Goal: Task Accomplishment & Management: Use online tool/utility

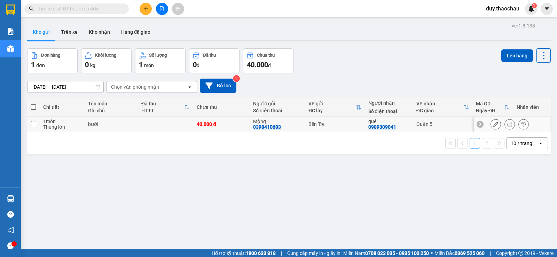
click at [91, 127] on td "bưởi" at bounding box center [111, 125] width 53 height 16
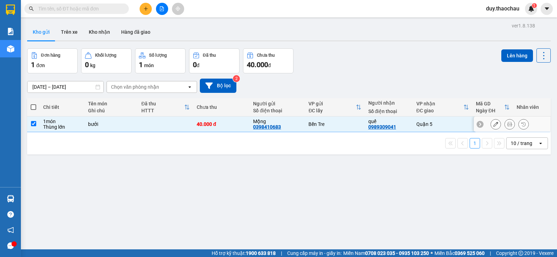
checkbox input "true"
click at [510, 60] on button "Lên hàng" at bounding box center [517, 55] width 32 height 13
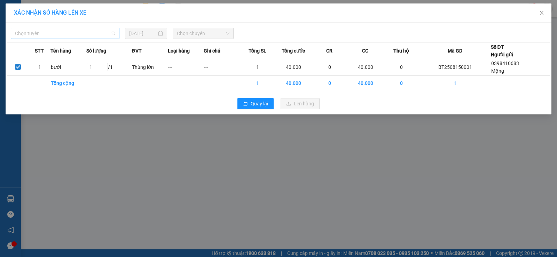
click at [61, 28] on div "Chọn tuyến" at bounding box center [65, 33] width 109 height 11
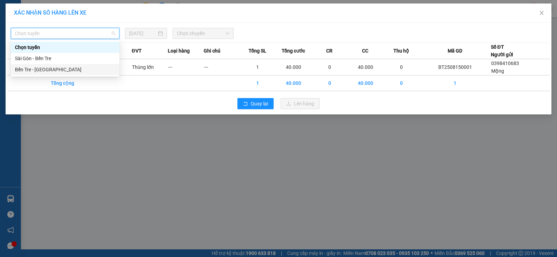
click at [45, 66] on div "Bến Tre - [GEOGRAPHIC_DATA]" at bounding box center [65, 70] width 100 height 8
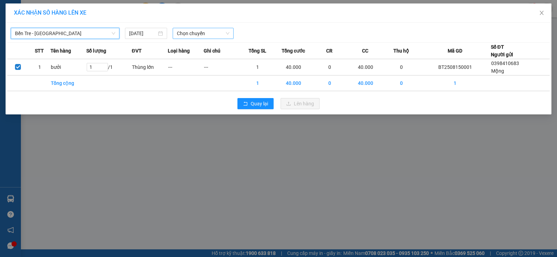
click at [185, 33] on span "Chọn chuyến" at bounding box center [203, 33] width 53 height 10
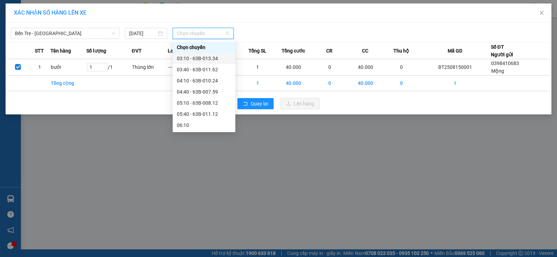
click at [188, 55] on div "03:10 - 63B-013.34" at bounding box center [204, 59] width 54 height 8
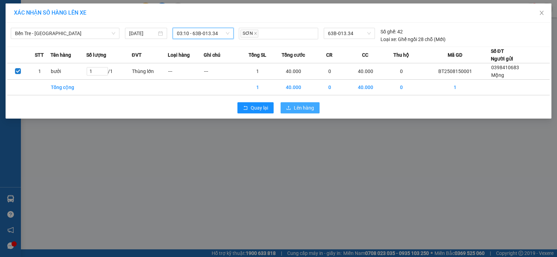
click at [300, 108] on span "Lên hàng" at bounding box center [304, 108] width 20 height 8
